Goal: Transaction & Acquisition: Purchase product/service

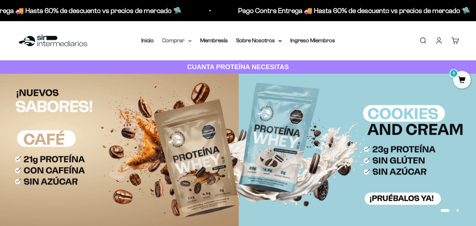
click at [175, 44] on summary "Comprar" at bounding box center [177, 40] width 30 height 9
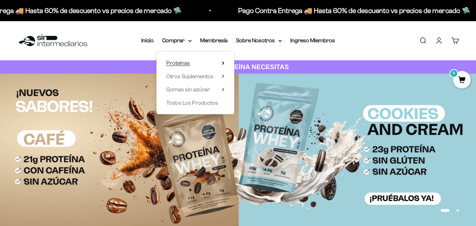
click at [185, 63] on span "Proteínas" at bounding box center [178, 63] width 24 height 6
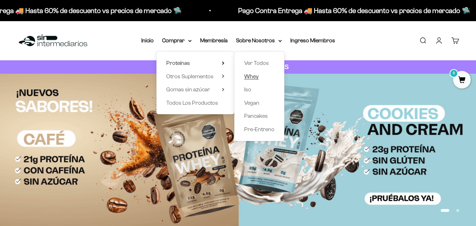
click at [250, 76] on span "Whey" at bounding box center [251, 76] width 14 height 6
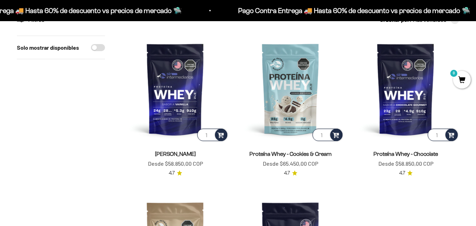
scroll to position [74, 0]
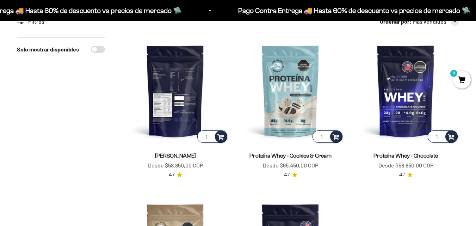
click at [174, 85] on img at bounding box center [175, 90] width 107 height 107
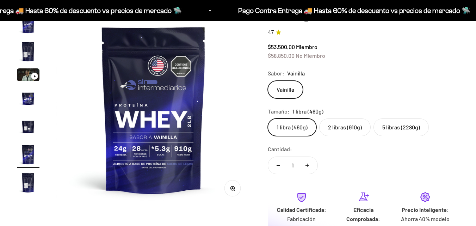
scroll to position [0, 994]
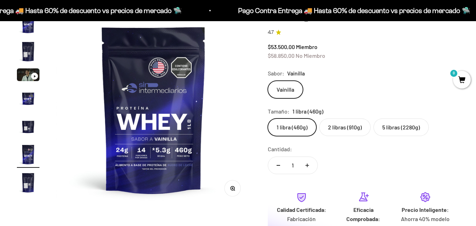
click at [339, 133] on label "2 libras (910g)" at bounding box center [344, 127] width 51 height 18
click at [268, 118] on input "2 libras (910g)" at bounding box center [268, 118] width 0 height 0
radio input "true"
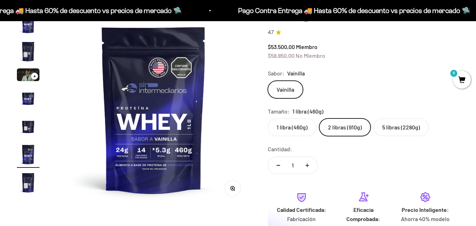
click at [307, 167] on button "Aumentar cantidad" at bounding box center [307, 165] width 20 height 17
type input "2"
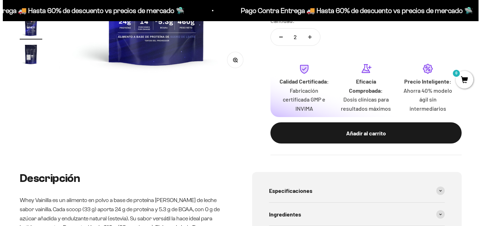
scroll to position [218, 0]
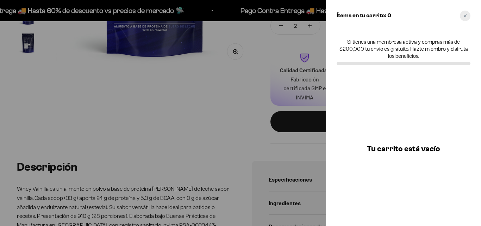
click at [465, 20] on div "Close cart" at bounding box center [465, 16] width 11 height 11
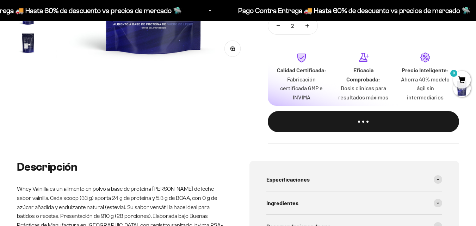
click at [407, 37] on safe-sticky "Proteína Whey - Vainilla 4.7 $89.000,00 Miembro $97.900,00 No Miembro Calidad d…" at bounding box center [363, 7] width 191 height 271
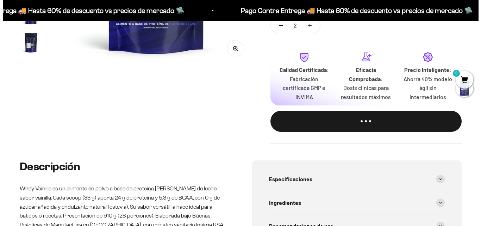
scroll to position [218, 0]
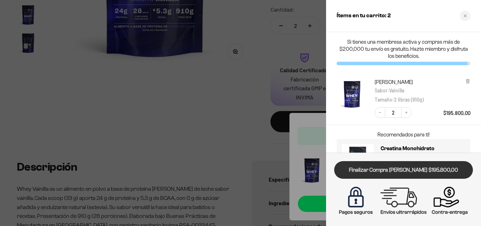
click at [408, 169] on link "Finalizar Compra Segura $195.800,00" at bounding box center [403, 170] width 139 height 18
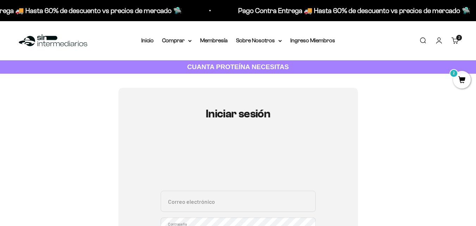
type input "sarego23@gmail.com"
click at [80, 155] on div "Iniciar sesión sarego23@gmail.com Correo electrónico Contraseña ¿Olvidaste la c…" at bounding box center [238, 222] width 442 height 268
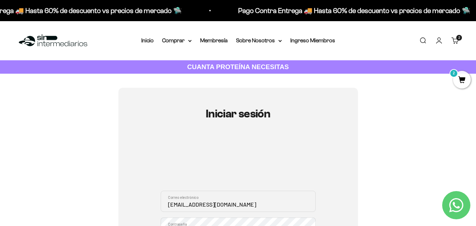
click at [110, 162] on div "Iniciar sesión sarego23@gmail.com Correo electrónico Contraseña ¿Olvidaste la c…" at bounding box center [238, 222] width 442 height 268
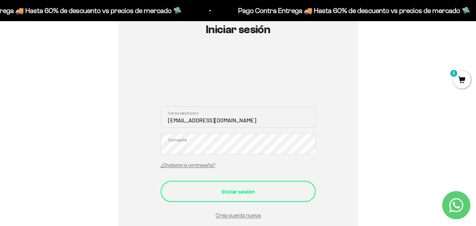
scroll to position [85, 0]
click at [213, 194] on div "Iniciar sesión" at bounding box center [238, 190] width 127 height 9
